Goal: Task Accomplishment & Management: Use online tool/utility

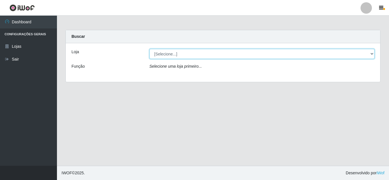
click at [191, 54] on select "[Selecione...] Hiper Queiroz - [GEOGRAPHIC_DATA]" at bounding box center [262, 54] width 225 height 10
select select "513"
click at [150, 49] on select "[Selecione...] Hiper Queiroz - [GEOGRAPHIC_DATA]" at bounding box center [262, 54] width 225 height 10
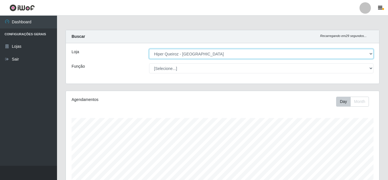
scroll to position [118, 313]
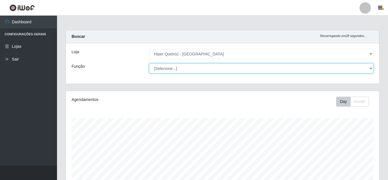
click at [186, 67] on select "[Selecione...] Embalador Embalador + Embalador ++ Operador de Caixa Operador de…" at bounding box center [261, 69] width 224 height 10
select select "1"
click at [149, 64] on select "[Selecione...] Embalador Embalador + Embalador ++ Operador de Caixa Operador de…" at bounding box center [261, 69] width 224 height 10
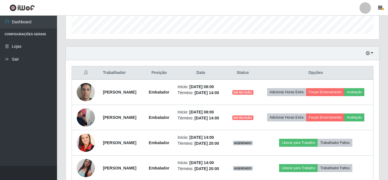
scroll to position [215, 0]
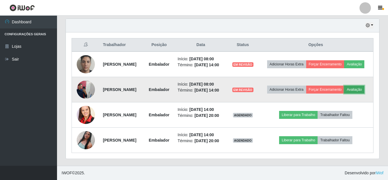
click at [344, 86] on button "Avaliação" at bounding box center [354, 90] width 20 height 8
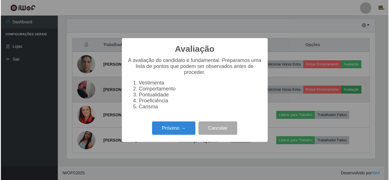
scroll to position [118, 310]
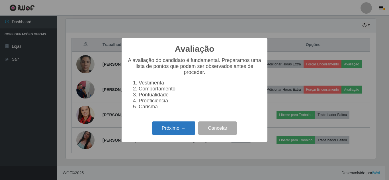
click at [178, 135] on button "Próximo →" at bounding box center [173, 128] width 43 height 13
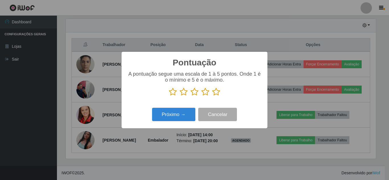
scroll to position [284644, 284452]
click at [216, 95] on icon at bounding box center [216, 92] width 8 height 9
click at [212, 96] on input "radio" at bounding box center [212, 96] width 0 height 0
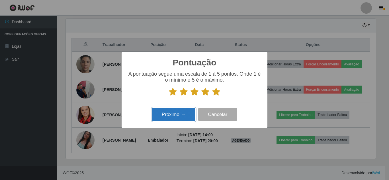
click at [169, 120] on button "Próximo →" at bounding box center [173, 114] width 43 height 13
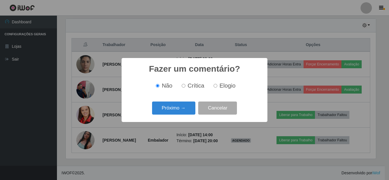
click at [216, 87] on input "Elogio" at bounding box center [216, 86] width 4 height 4
radio input "true"
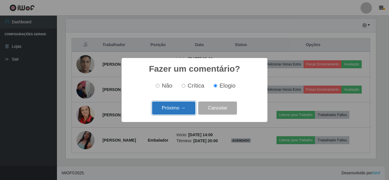
click at [182, 108] on button "Próximo →" at bounding box center [173, 108] width 43 height 13
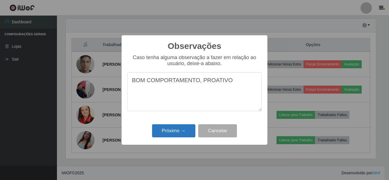
type textarea "BOM COMPORTAMENTO, PROATIVO"
click at [171, 134] on button "Próximo →" at bounding box center [173, 130] width 43 height 13
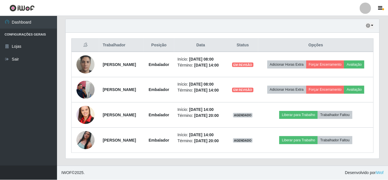
scroll to position [118, 313]
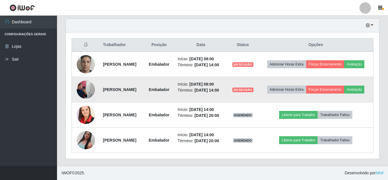
click at [79, 79] on img at bounding box center [86, 89] width 18 height 24
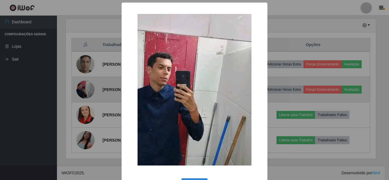
click at [79, 79] on div "× OK Cancel" at bounding box center [194, 90] width 389 height 180
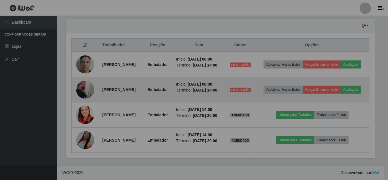
scroll to position [118, 313]
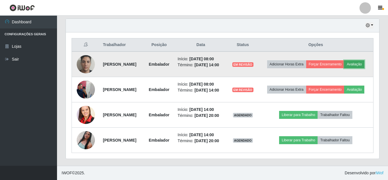
click at [344, 60] on button "Avaliação" at bounding box center [354, 64] width 20 height 8
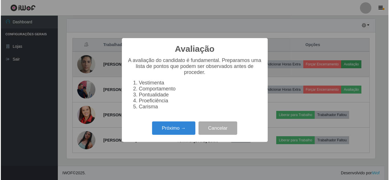
scroll to position [118, 310]
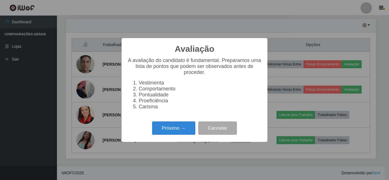
click at [182, 124] on div "Próximo → Cancelar" at bounding box center [194, 128] width 134 height 16
click at [181, 127] on button "Próximo →" at bounding box center [173, 128] width 43 height 13
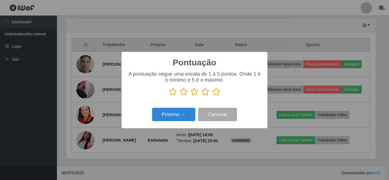
scroll to position [284644, 284452]
click at [218, 92] on icon at bounding box center [216, 92] width 8 height 9
click at [212, 96] on input "radio" at bounding box center [212, 96] width 0 height 0
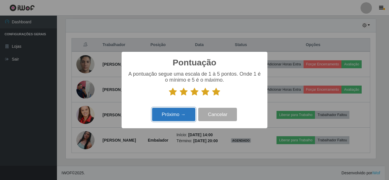
click at [193, 114] on button "Próximo →" at bounding box center [173, 114] width 43 height 13
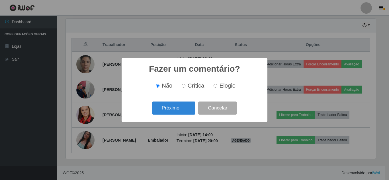
click at [216, 86] on input "Elogio" at bounding box center [216, 86] width 4 height 4
radio input "true"
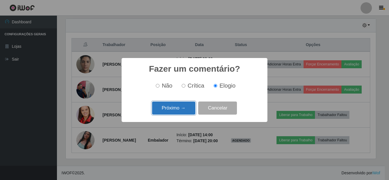
click at [180, 107] on button "Próximo →" at bounding box center [173, 108] width 43 height 13
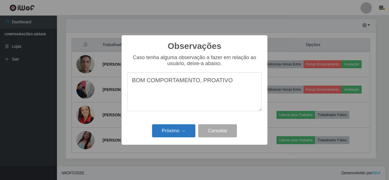
type textarea "BOM COMPORTAMENTO, PROATIVO"
click at [165, 128] on button "Próximo →" at bounding box center [173, 130] width 43 height 13
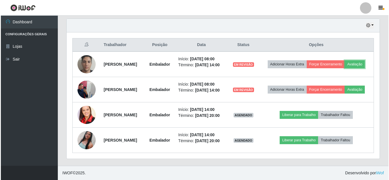
scroll to position [118, 313]
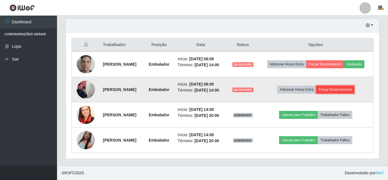
click at [341, 86] on button "Forçar Encerramento" at bounding box center [335, 90] width 38 height 8
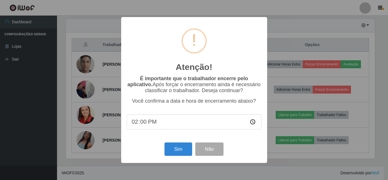
scroll to position [118, 310]
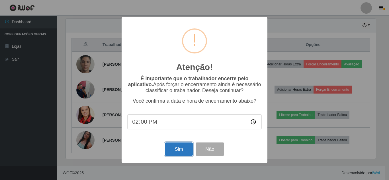
click at [173, 146] on button "Sim" at bounding box center [179, 149] width 28 height 13
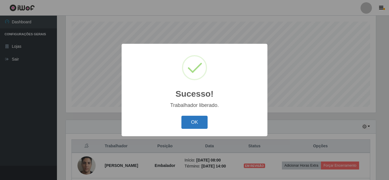
click at [196, 118] on button "OK" at bounding box center [194, 122] width 26 height 13
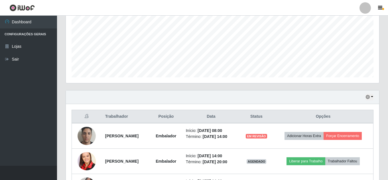
scroll to position [173, 0]
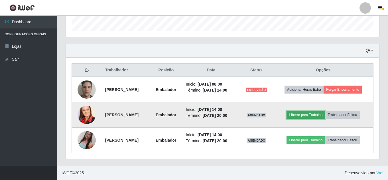
click at [316, 118] on button "Liberar para Trabalho" at bounding box center [305, 115] width 38 height 8
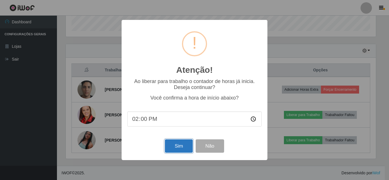
click at [172, 147] on button "Sim" at bounding box center [179, 146] width 28 height 13
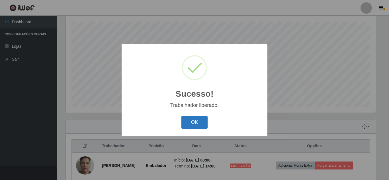
click at [192, 125] on button "OK" at bounding box center [194, 122] width 26 height 13
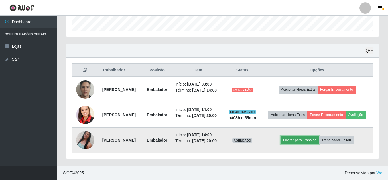
click at [316, 137] on button "Liberar para Trabalho" at bounding box center [299, 140] width 38 height 8
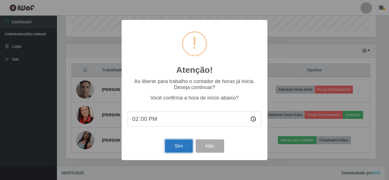
click at [186, 146] on button "Sim" at bounding box center [179, 146] width 28 height 13
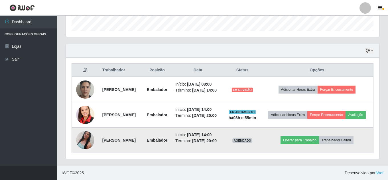
click at [84, 136] on img at bounding box center [85, 140] width 18 height 32
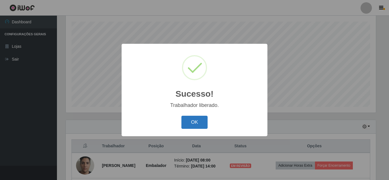
click at [184, 123] on button "OK" at bounding box center [194, 122] width 26 height 13
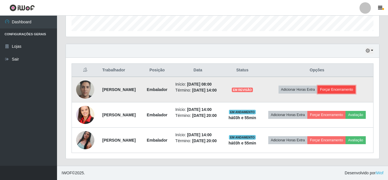
click at [344, 86] on button "Forçar Encerramento" at bounding box center [336, 90] width 38 height 8
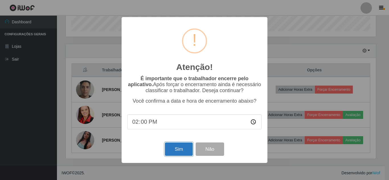
click at [180, 154] on button "Sim" at bounding box center [179, 149] width 28 height 13
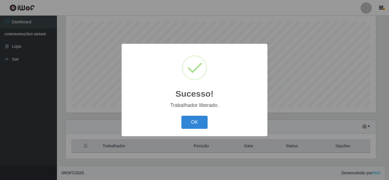
click at [86, 139] on div "Sucesso! × Trabalhador liberado. OK Cancel" at bounding box center [194, 90] width 389 height 180
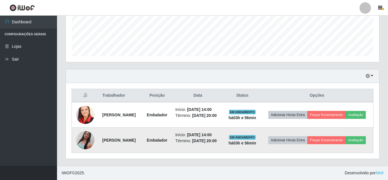
click at [90, 138] on img at bounding box center [85, 140] width 18 height 32
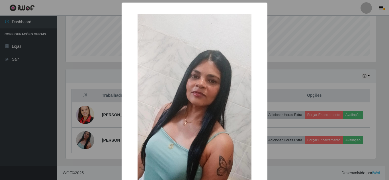
click at [300, 93] on div "× OK Cancel" at bounding box center [194, 90] width 389 height 180
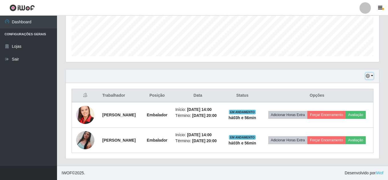
click at [366, 74] on icon "button" at bounding box center [367, 76] width 4 height 4
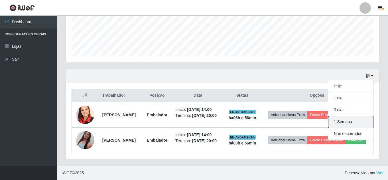
click at [345, 116] on button "1 Semana" at bounding box center [350, 122] width 45 height 12
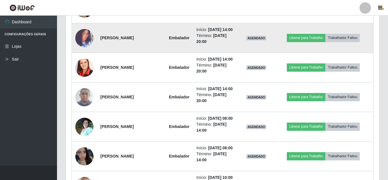
click at [82, 50] on img at bounding box center [84, 38] width 18 height 24
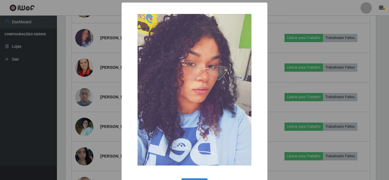
click at [184, 98] on img at bounding box center [195, 90] width 114 height 152
click at [108, 106] on div "× OK Cancel" at bounding box center [194, 90] width 389 height 180
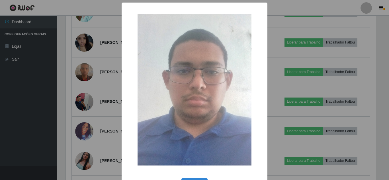
click at [112, 93] on div "× OK Cancel" at bounding box center [194, 90] width 389 height 180
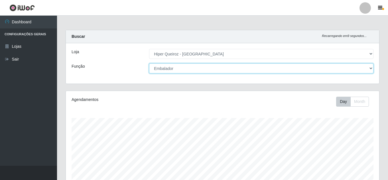
click at [205, 70] on select "[Selecione...] Embalador Embalador + Embalador ++ Operador de Caixa Operador de…" at bounding box center [261, 69] width 224 height 10
click at [149, 64] on select "[Selecione...] Embalador Embalador + Embalador ++ Operador de Caixa Operador de…" at bounding box center [261, 69] width 224 height 10
click at [222, 69] on select "[Selecione...] Embalador Embalador + Embalador ++ Operador de Caixa Operador de…" at bounding box center [261, 69] width 224 height 10
click at [149, 64] on select "[Selecione...] Embalador Embalador + Embalador ++ Operador de Caixa Operador de…" at bounding box center [261, 69] width 224 height 10
click at [232, 68] on select "[Selecione...] Embalador Embalador + Embalador ++ Operador de Caixa Operador de…" at bounding box center [261, 69] width 224 height 10
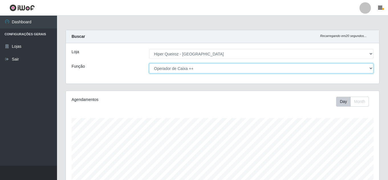
click at [149, 64] on select "[Selecione...] Embalador Embalador + Embalador ++ Operador de Caixa Operador de…" at bounding box center [261, 69] width 224 height 10
click at [208, 68] on select "[Selecione...] Embalador Embalador + Embalador ++ Operador de Caixa Operador de…" at bounding box center [261, 69] width 224 height 10
click at [149, 64] on select "[Selecione...] Embalador Embalador + Embalador ++ Operador de Caixa Operador de…" at bounding box center [261, 69] width 224 height 10
click at [199, 67] on select "[Selecione...] Embalador Embalador + Embalador ++ Operador de Caixa Operador de…" at bounding box center [261, 69] width 224 height 10
click at [149, 64] on select "[Selecione...] Embalador Embalador + Embalador ++ Operador de Caixa Operador de…" at bounding box center [261, 69] width 224 height 10
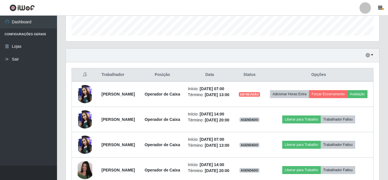
scroll to position [171, 0]
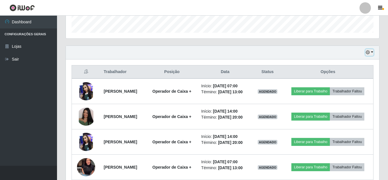
click at [367, 55] on button "button" at bounding box center [369, 52] width 8 height 7
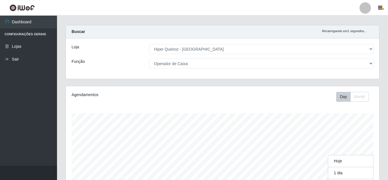
scroll to position [0, 0]
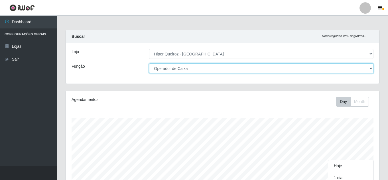
click at [184, 70] on select "[Selecione...] Embalador Embalador + Embalador ++ Operador de Caixa Operador de…" at bounding box center [261, 69] width 224 height 10
click at [188, 68] on select "[Selecione...] Embalador Embalador + Embalador ++ Operador de Caixa Operador de…" at bounding box center [261, 69] width 224 height 10
select select "1"
click at [149, 64] on select "[Selecione...] Embalador Embalador + Embalador ++ Operador de Caixa Operador de…" at bounding box center [261, 69] width 224 height 10
